Goal: Task Accomplishment & Management: Use online tool/utility

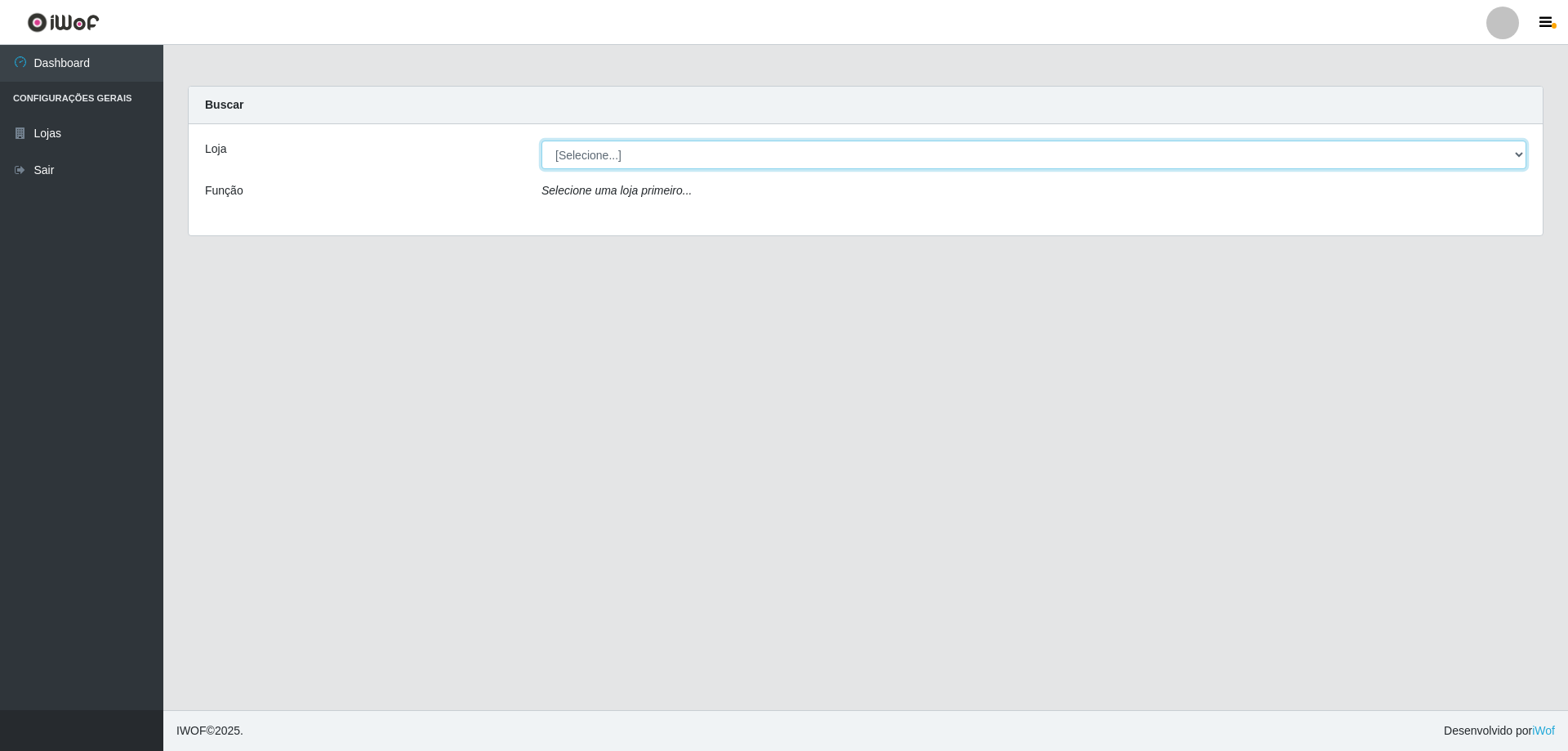
click at [559, 159] on select "[Selecione...] SuperShow Bis - Avenida 6 SuperShow [GEOGRAPHIC_DATA]" at bounding box center [1034, 154] width 985 height 28
select select "60"
click at [542, 140] on select "[Selecione...] SuperShow Bis - Avenida 6 SuperShow [GEOGRAPHIC_DATA]" at bounding box center [1034, 154] width 985 height 28
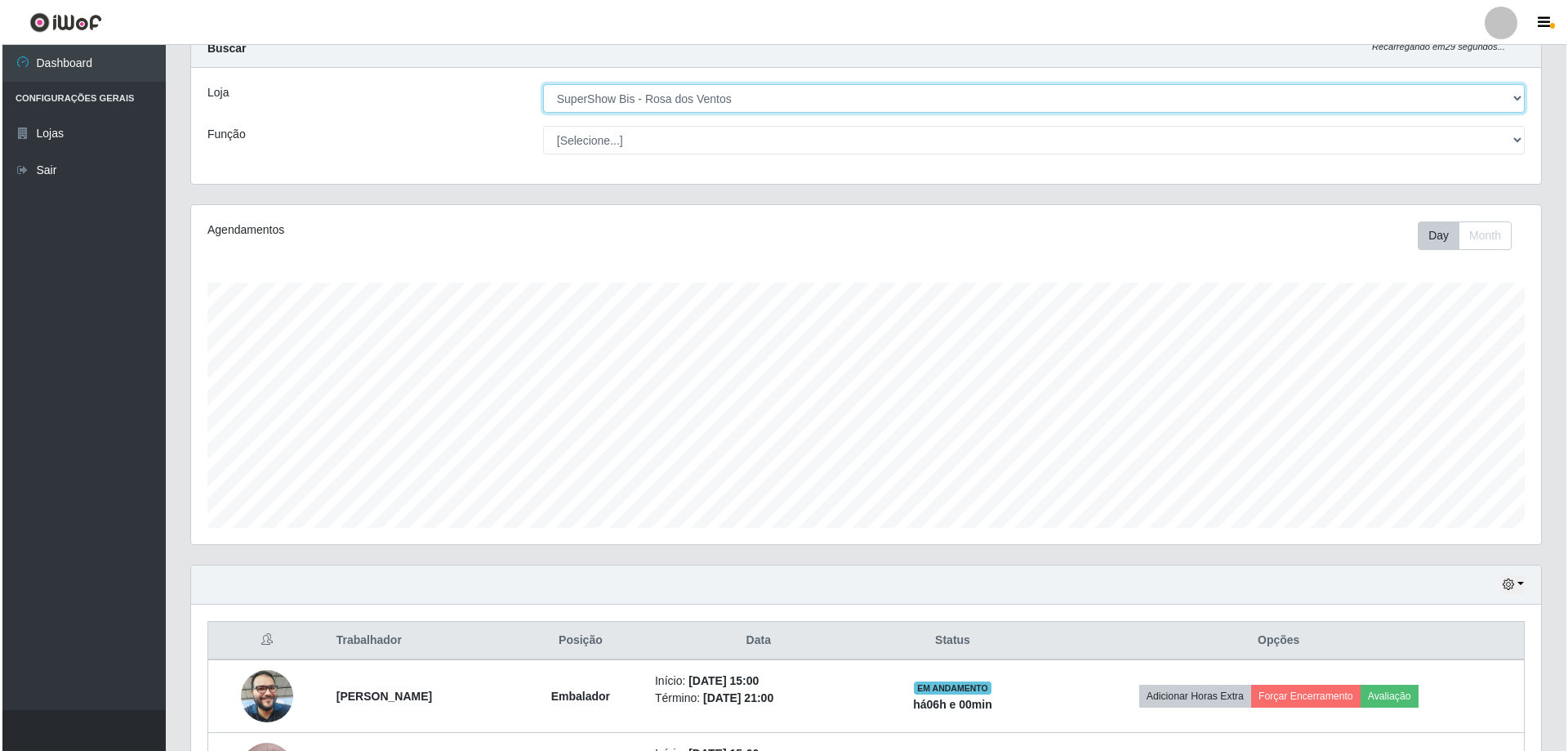
scroll to position [262, 0]
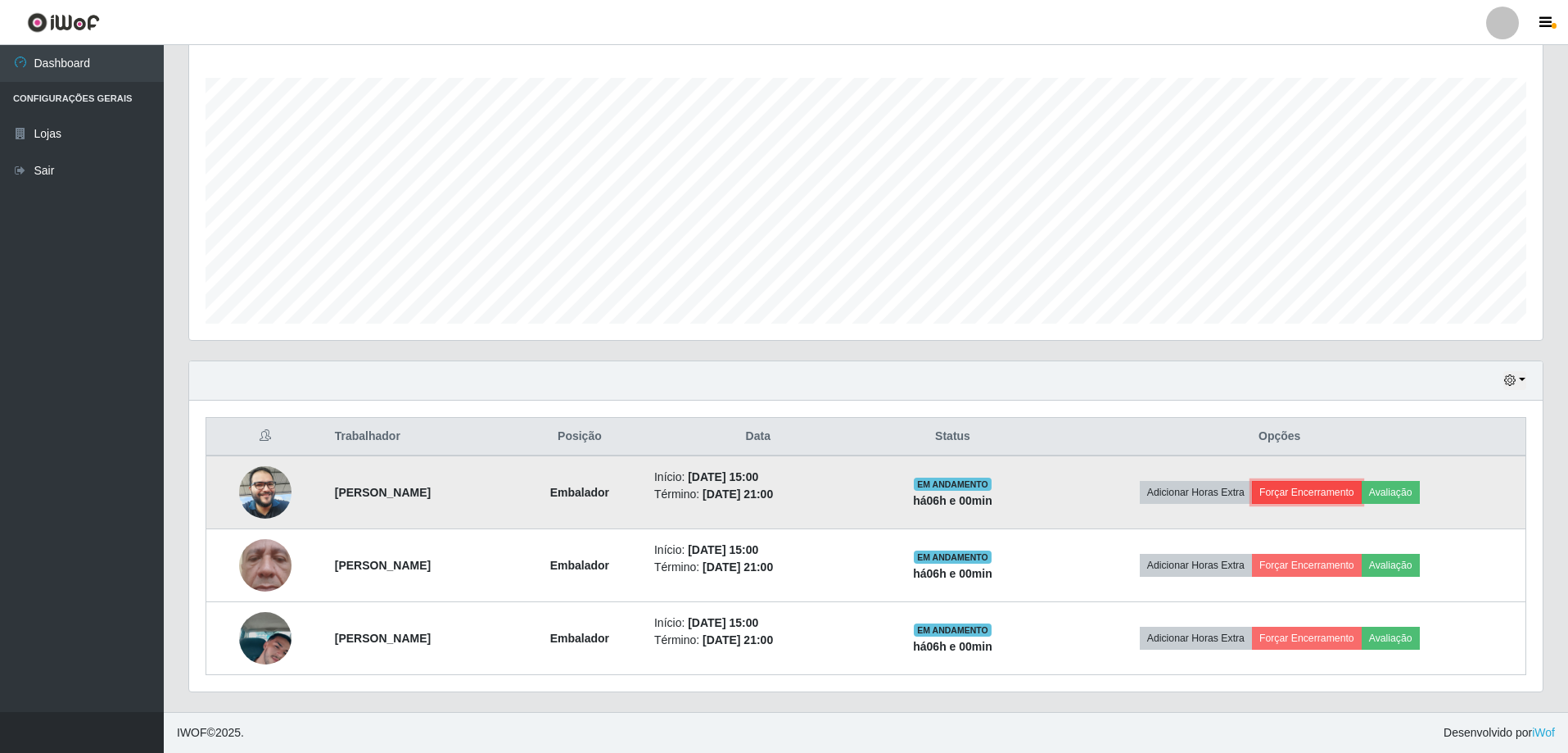
click at [1332, 500] on button "Forçar Encerramento" at bounding box center [1307, 493] width 109 height 23
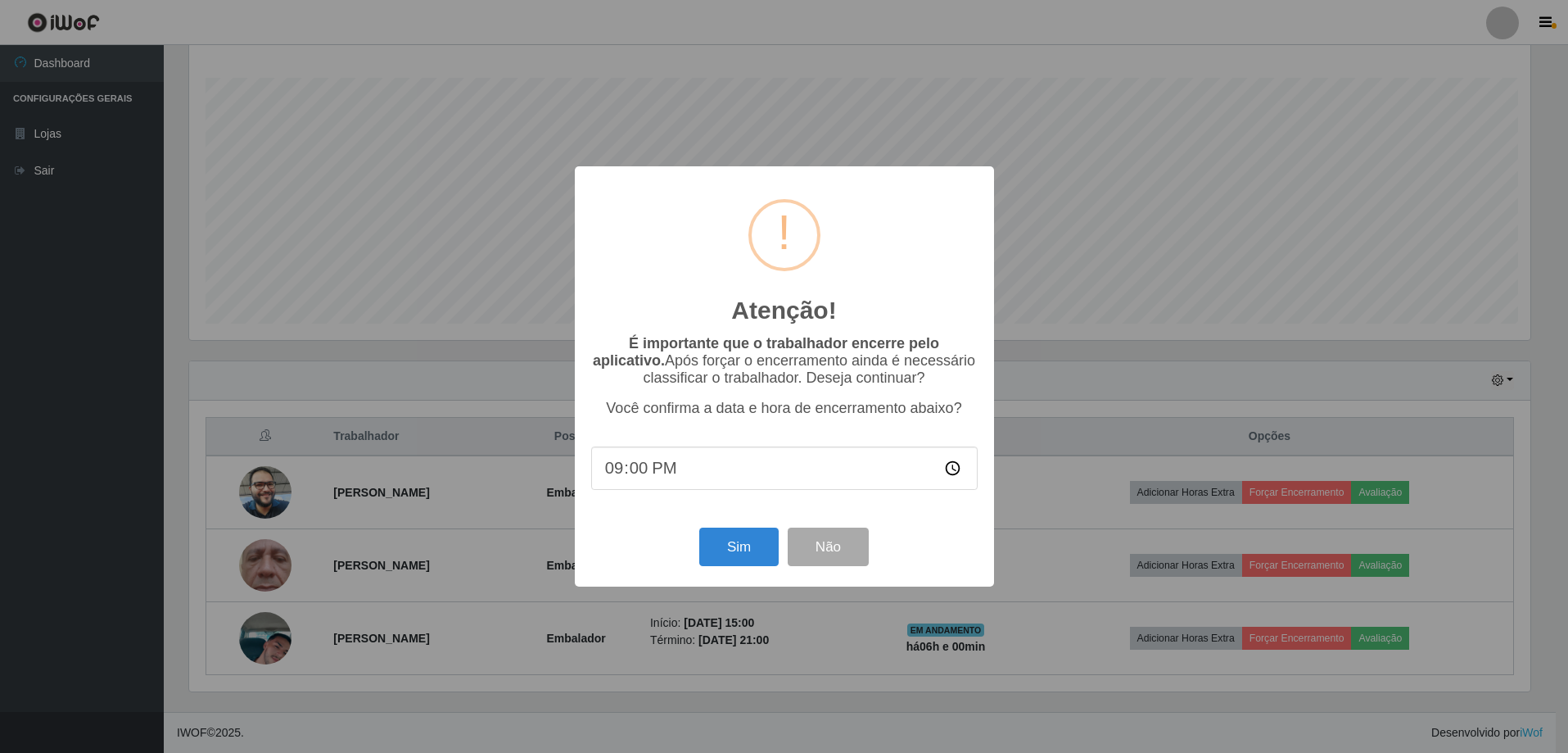
scroll to position [340, 1346]
click at [696, 544] on div "Sim Não" at bounding box center [786, 547] width 387 height 47
click at [760, 570] on div "Sim Não" at bounding box center [786, 547] width 387 height 47
click at [756, 566] on button "Sim" at bounding box center [740, 546] width 79 height 38
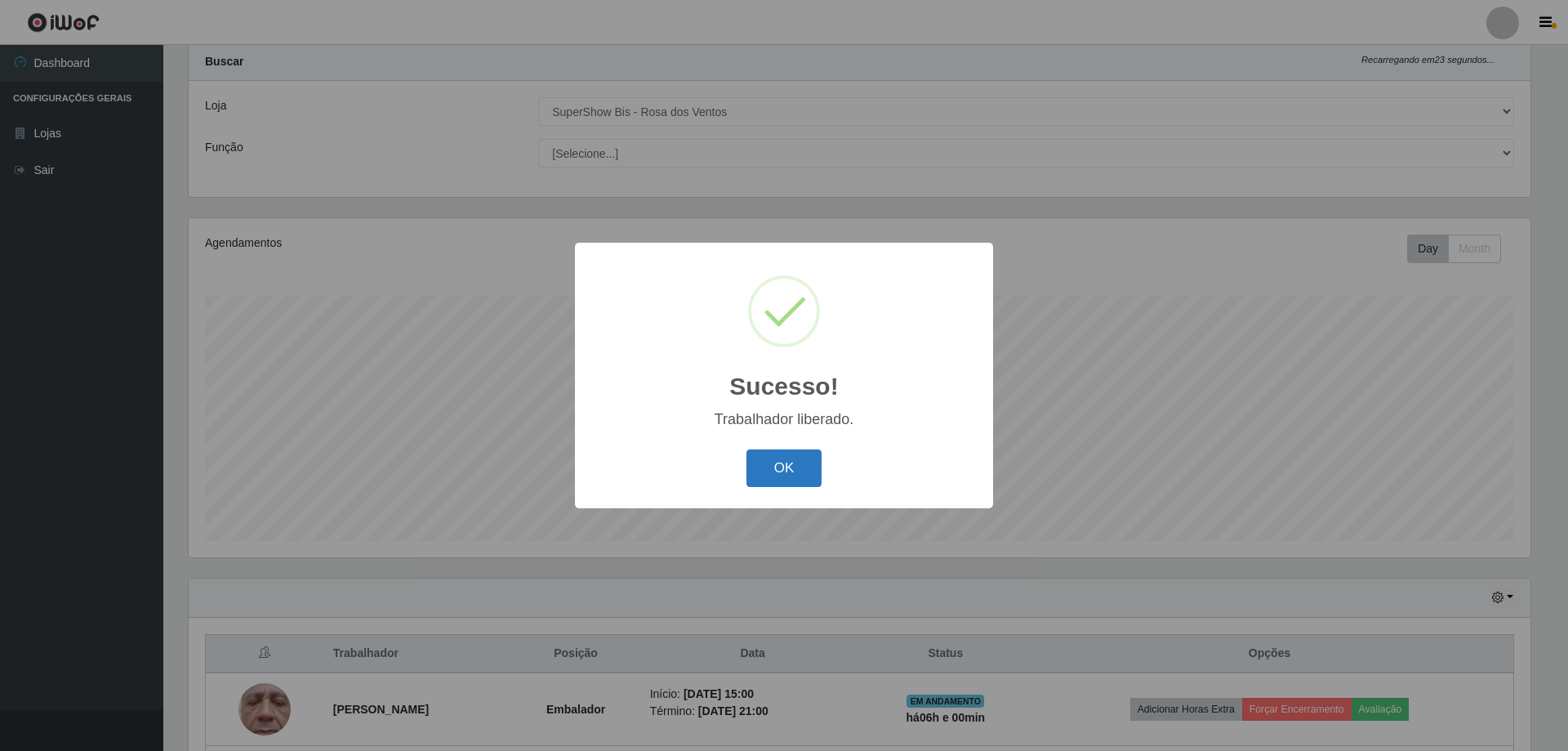
click at [803, 480] on button "OK" at bounding box center [784, 468] width 76 height 38
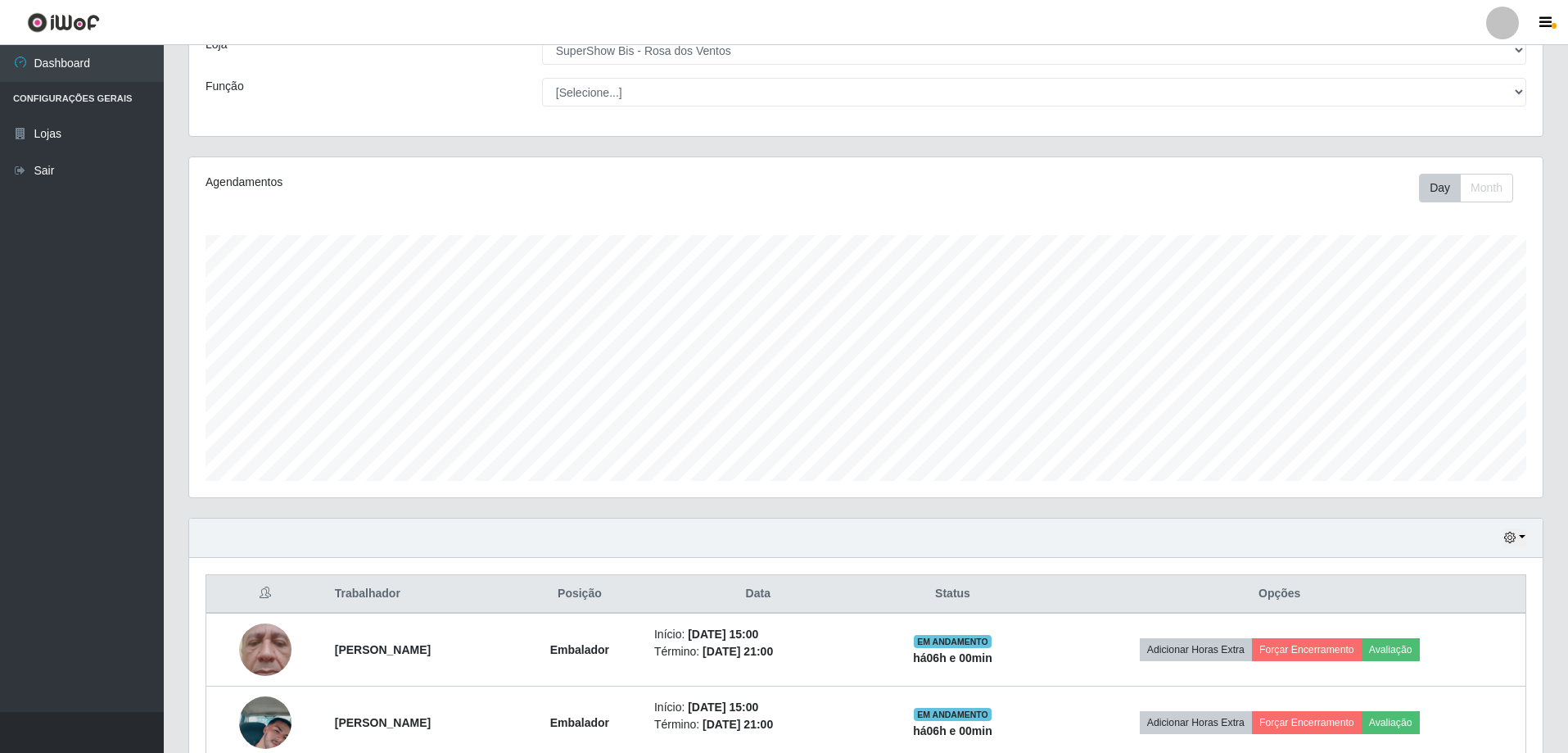
scroll to position [189, 0]
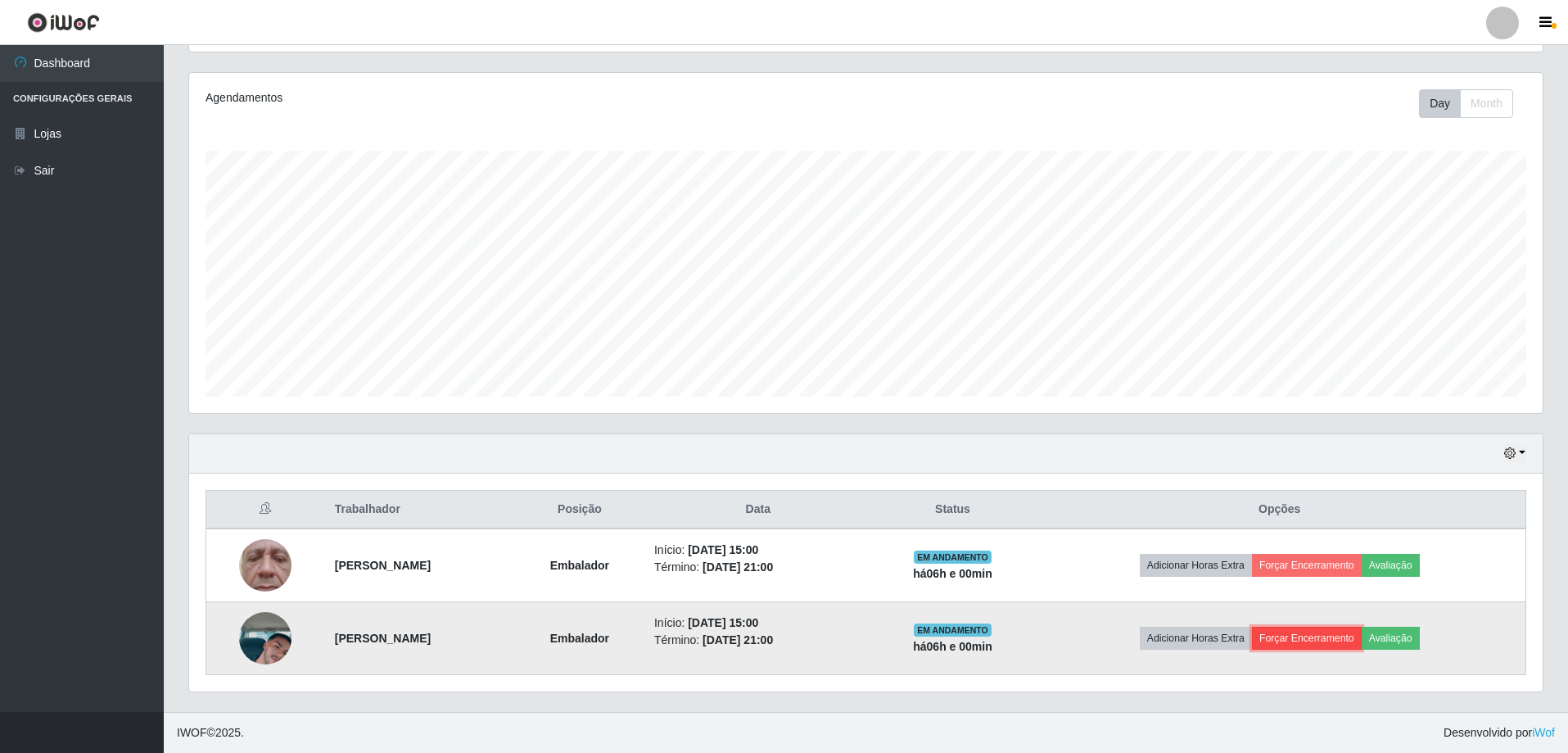
click at [1307, 634] on button "Forçar Encerramento" at bounding box center [1307, 638] width 109 height 23
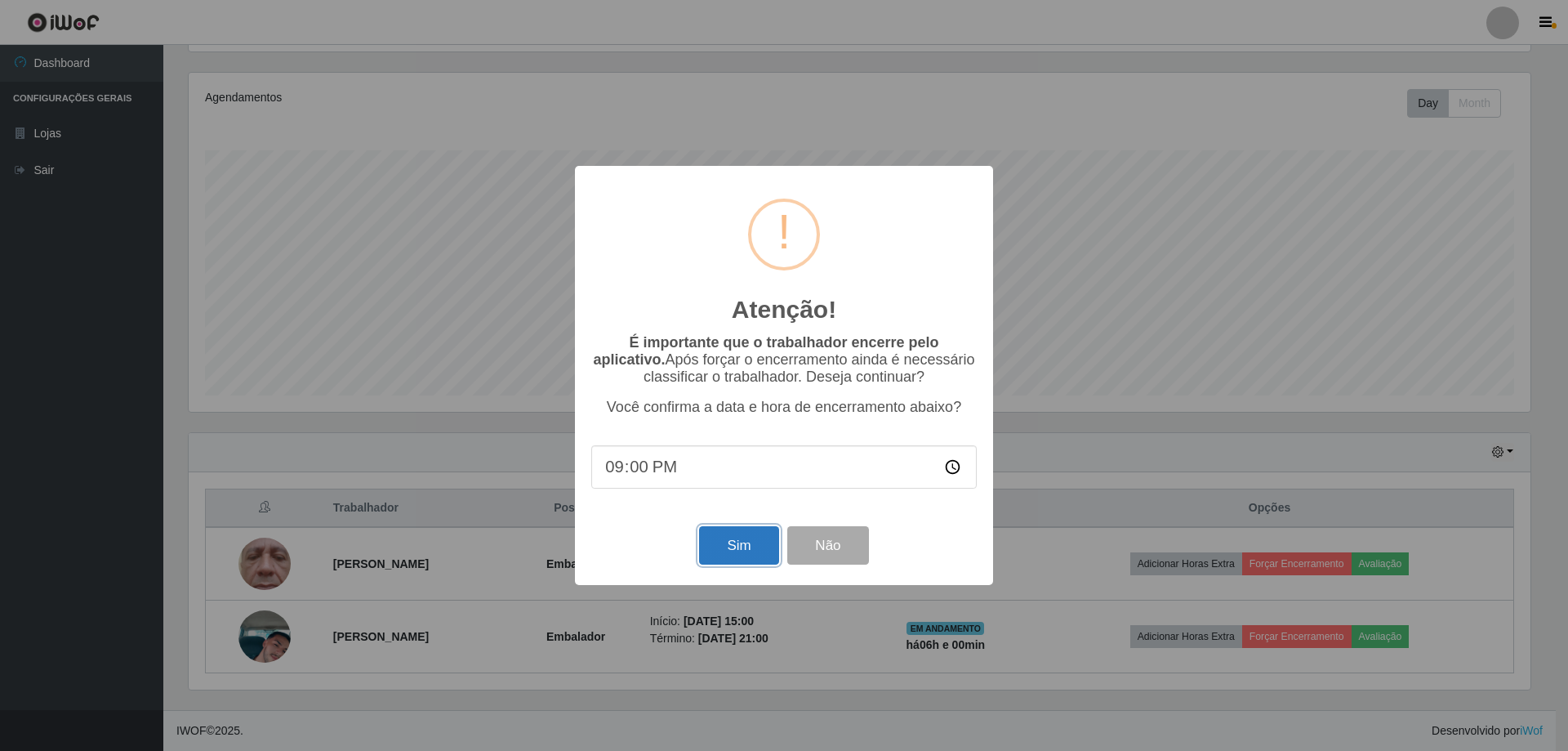
click at [736, 539] on button "Sim" at bounding box center [738, 544] width 79 height 38
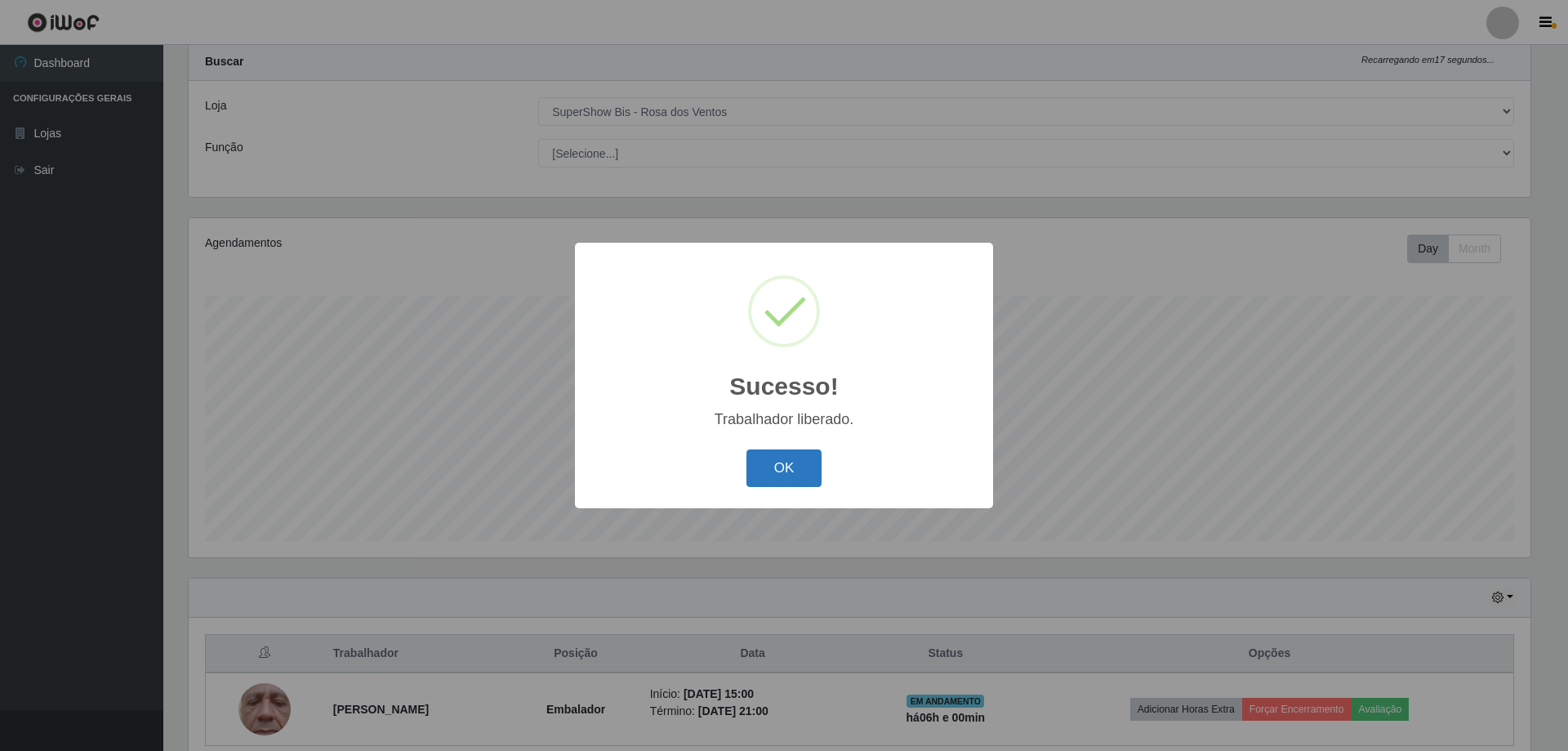
click at [786, 473] on button "OK" at bounding box center [784, 468] width 76 height 38
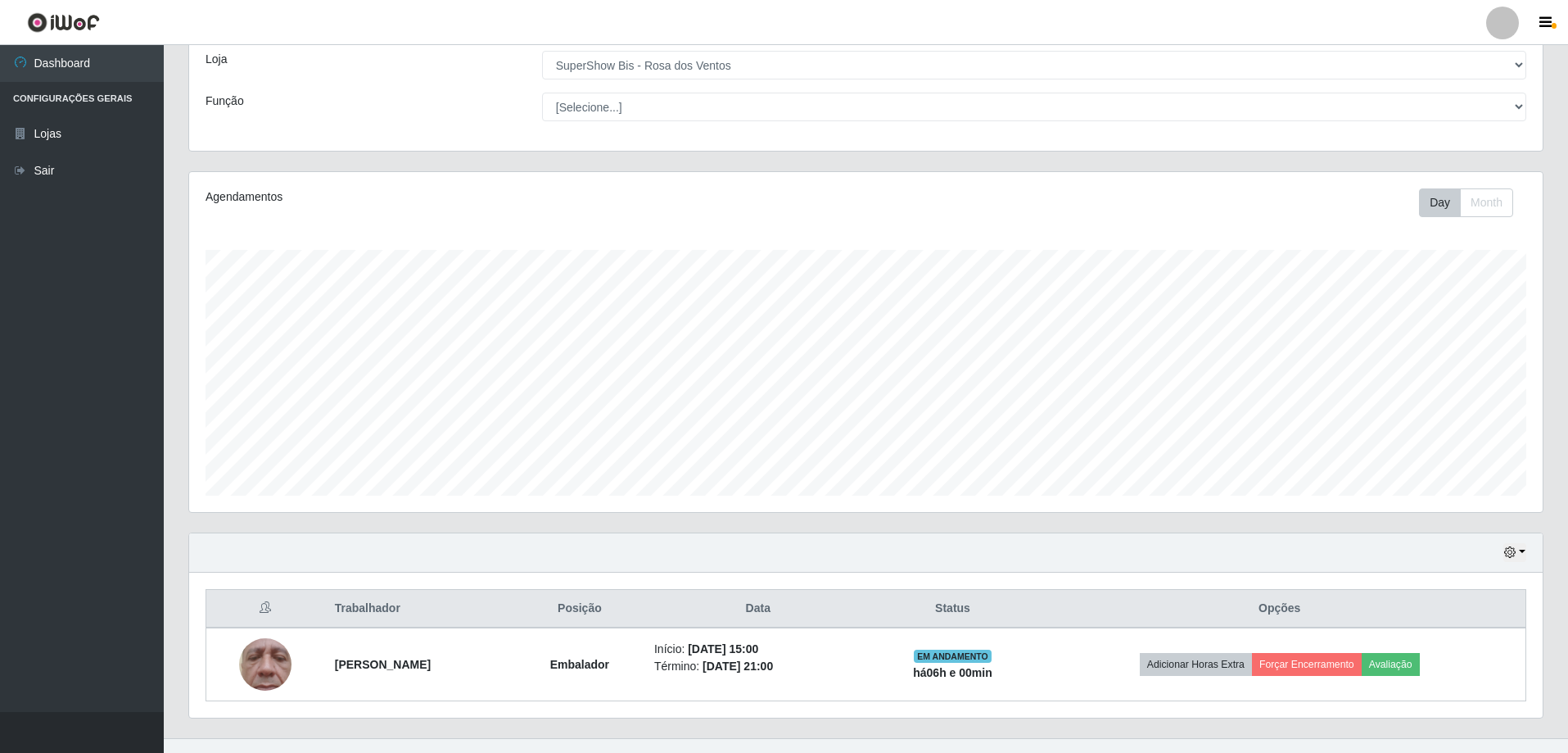
scroll to position [116, 0]
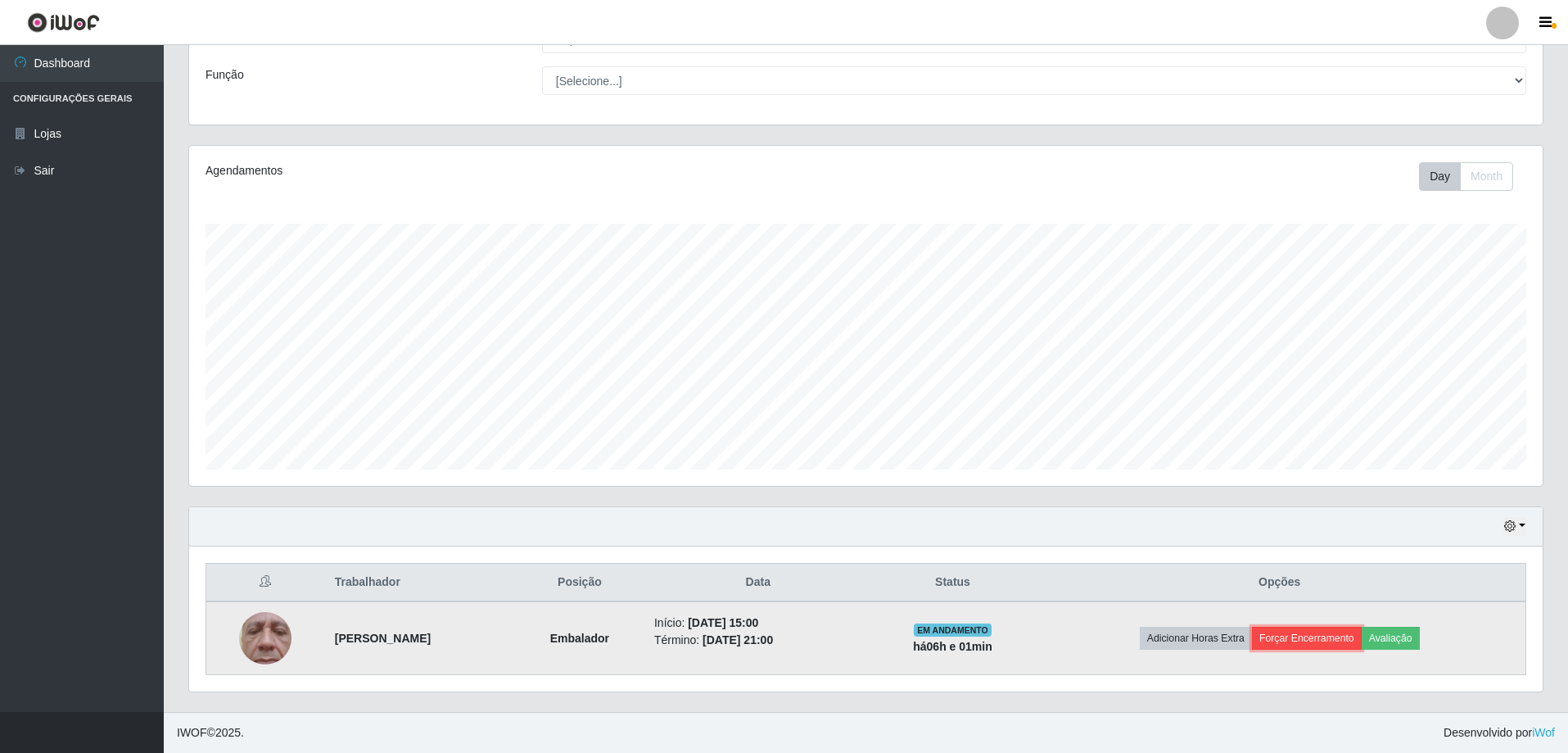
click at [1345, 639] on button "Forçar Encerramento" at bounding box center [1307, 638] width 109 height 23
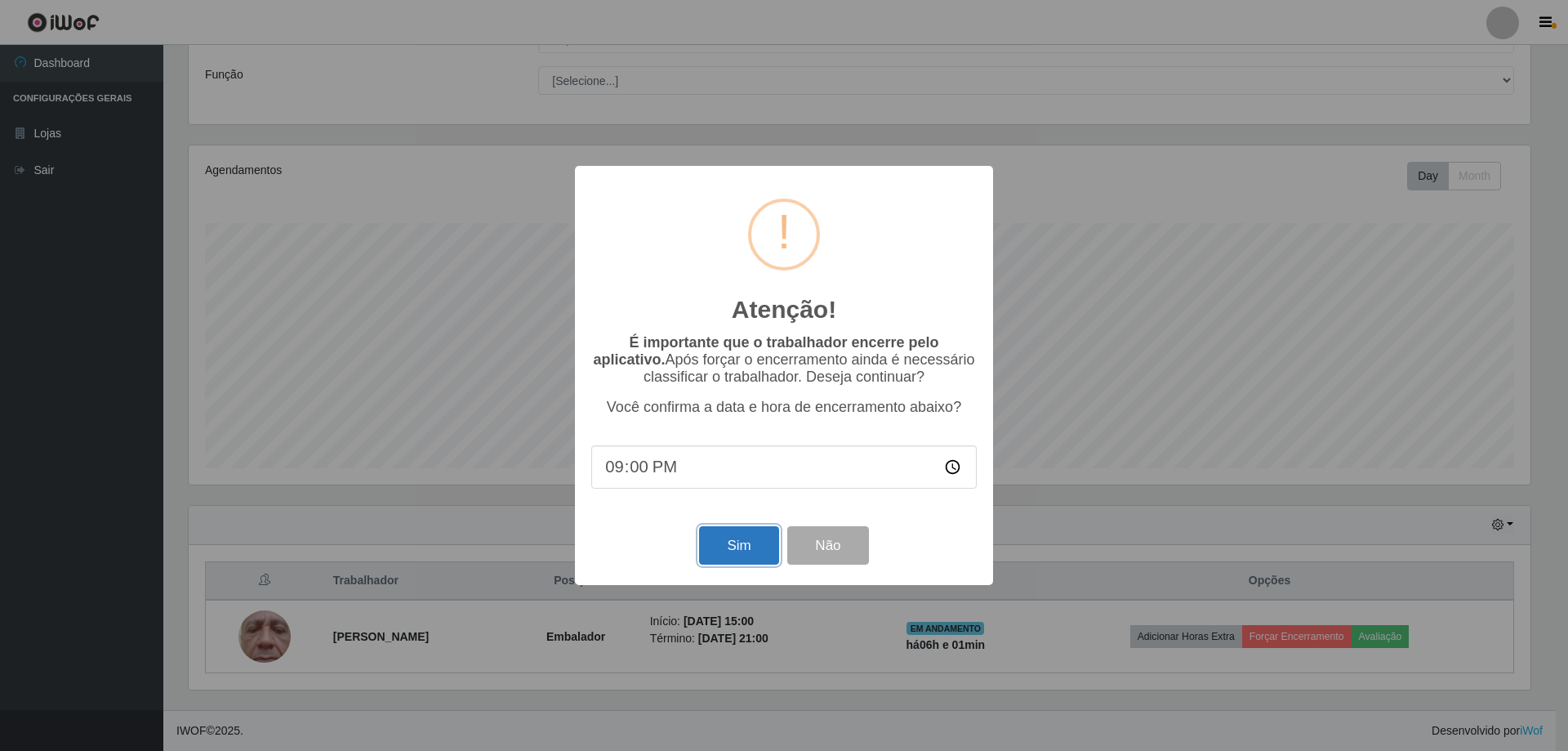
click at [739, 557] on button "Sim" at bounding box center [738, 544] width 79 height 38
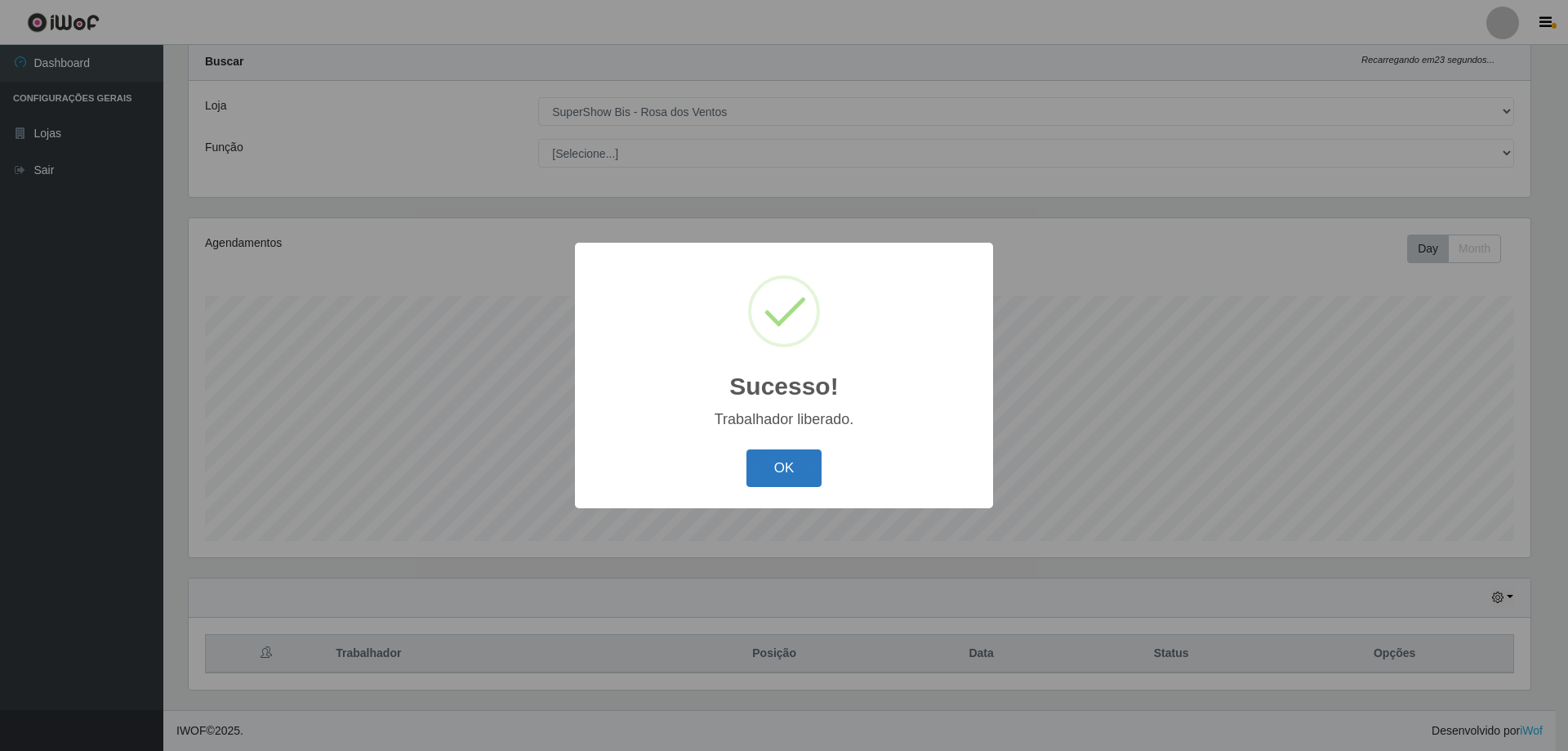
click at [788, 474] on button "OK" at bounding box center [784, 468] width 76 height 38
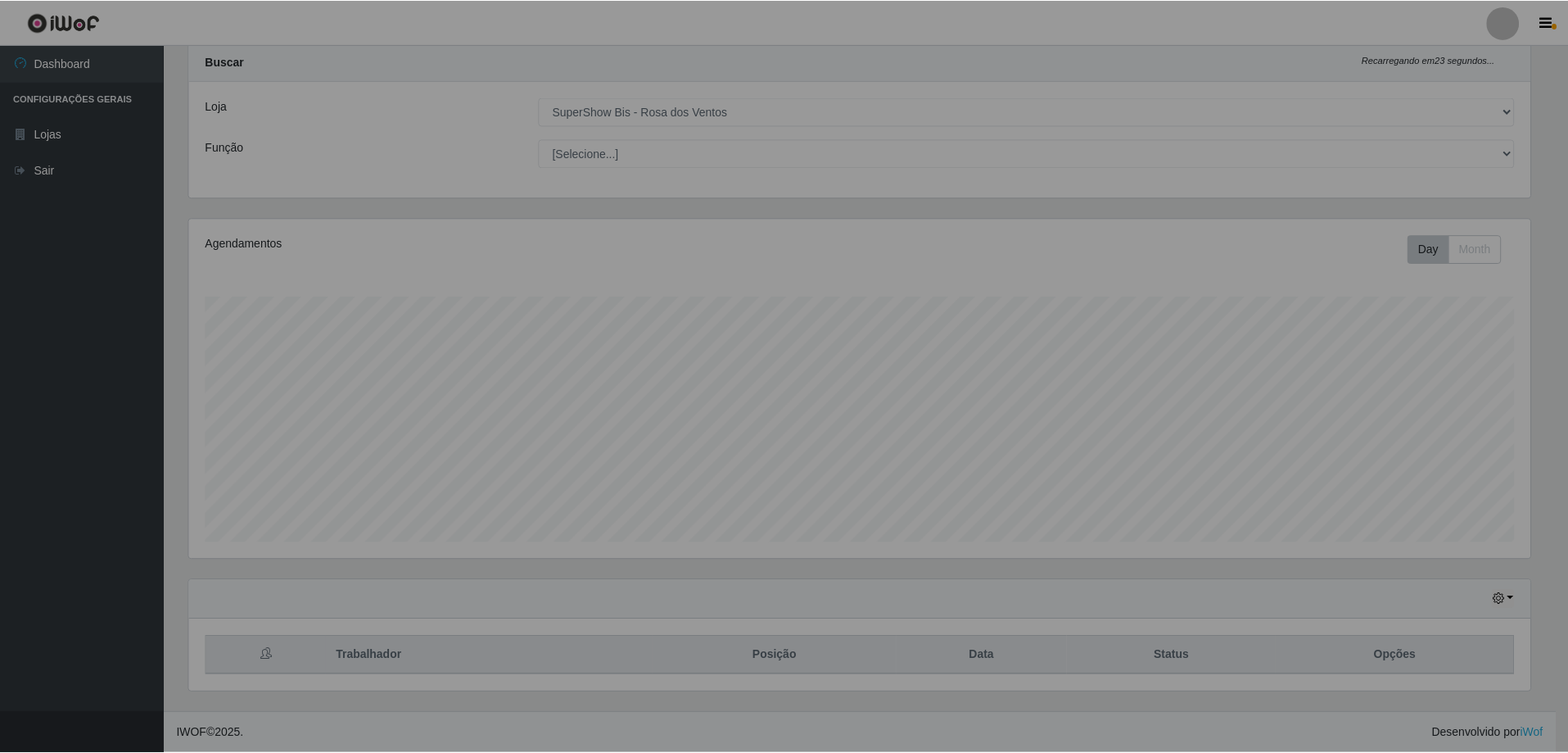
scroll to position [340, 1354]
